Goal: Task Accomplishment & Management: Use online tool/utility

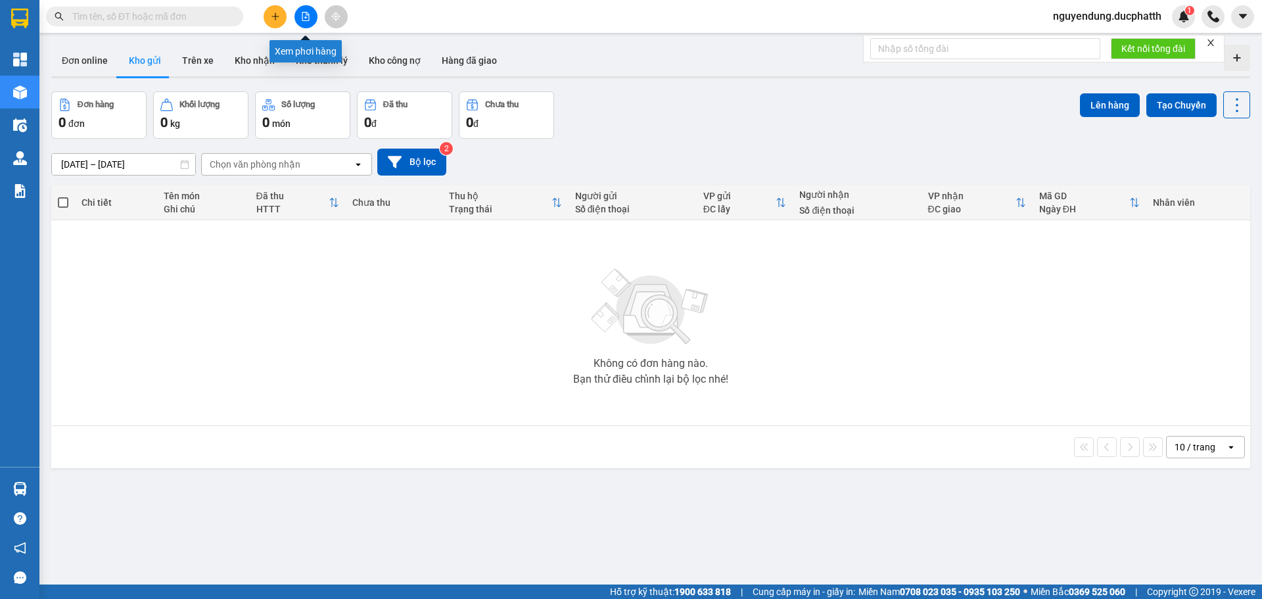
click at [302, 18] on icon "file-add" at bounding box center [305, 16] width 9 height 9
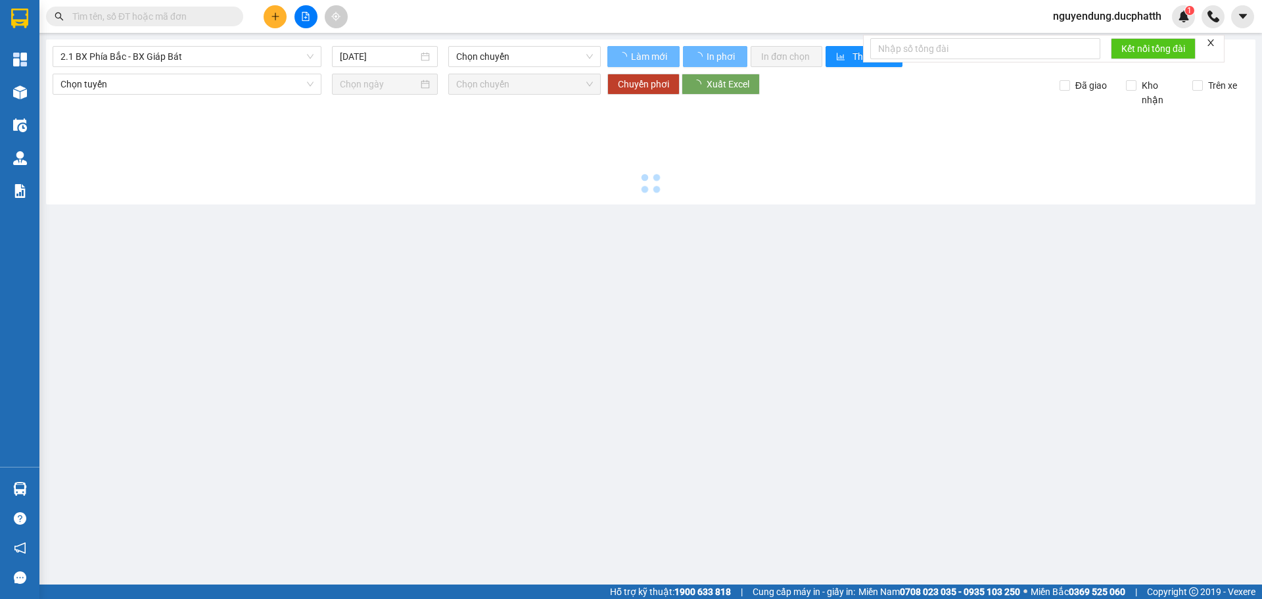
type input "13/08/2025"
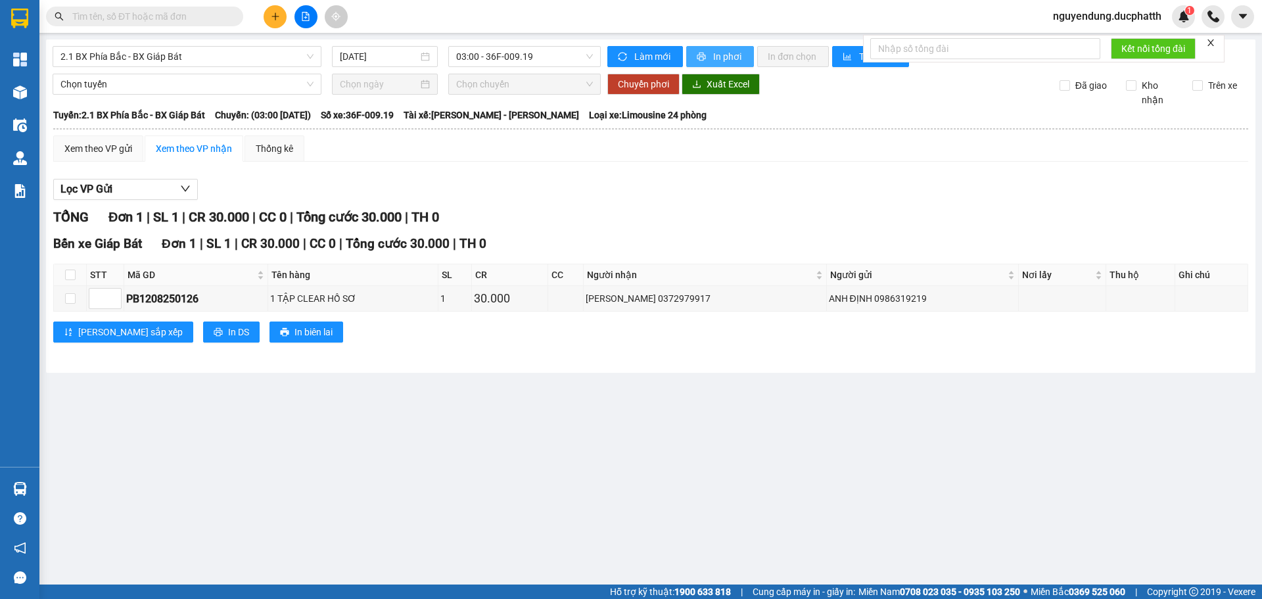
click at [708, 53] on button "In phơi" at bounding box center [720, 56] width 68 height 21
